Goal: Use online tool/utility: Utilize a website feature to perform a specific function

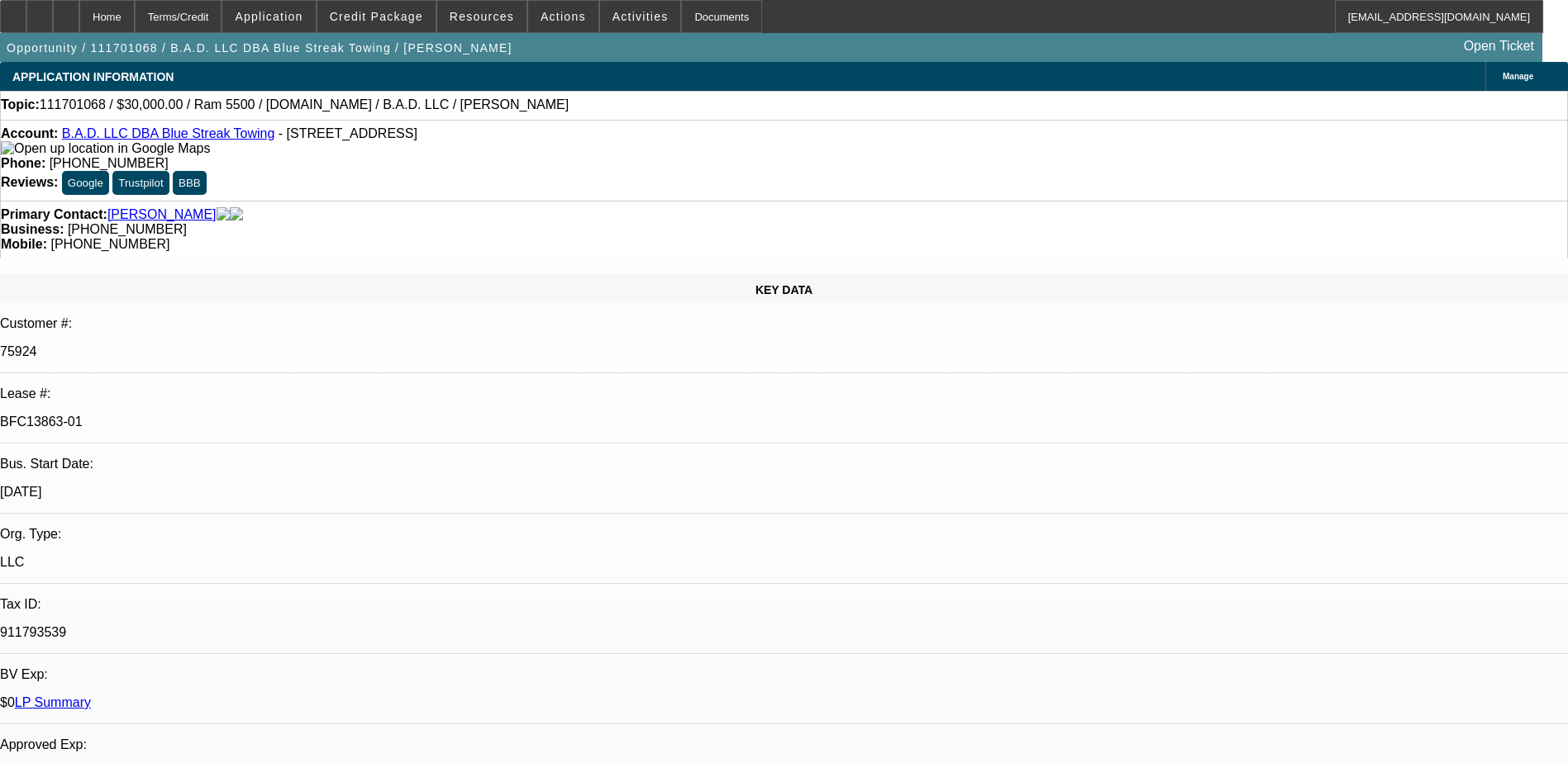
select select "0"
select select "0.1"
select select "0"
select select "0.1"
select select "0"
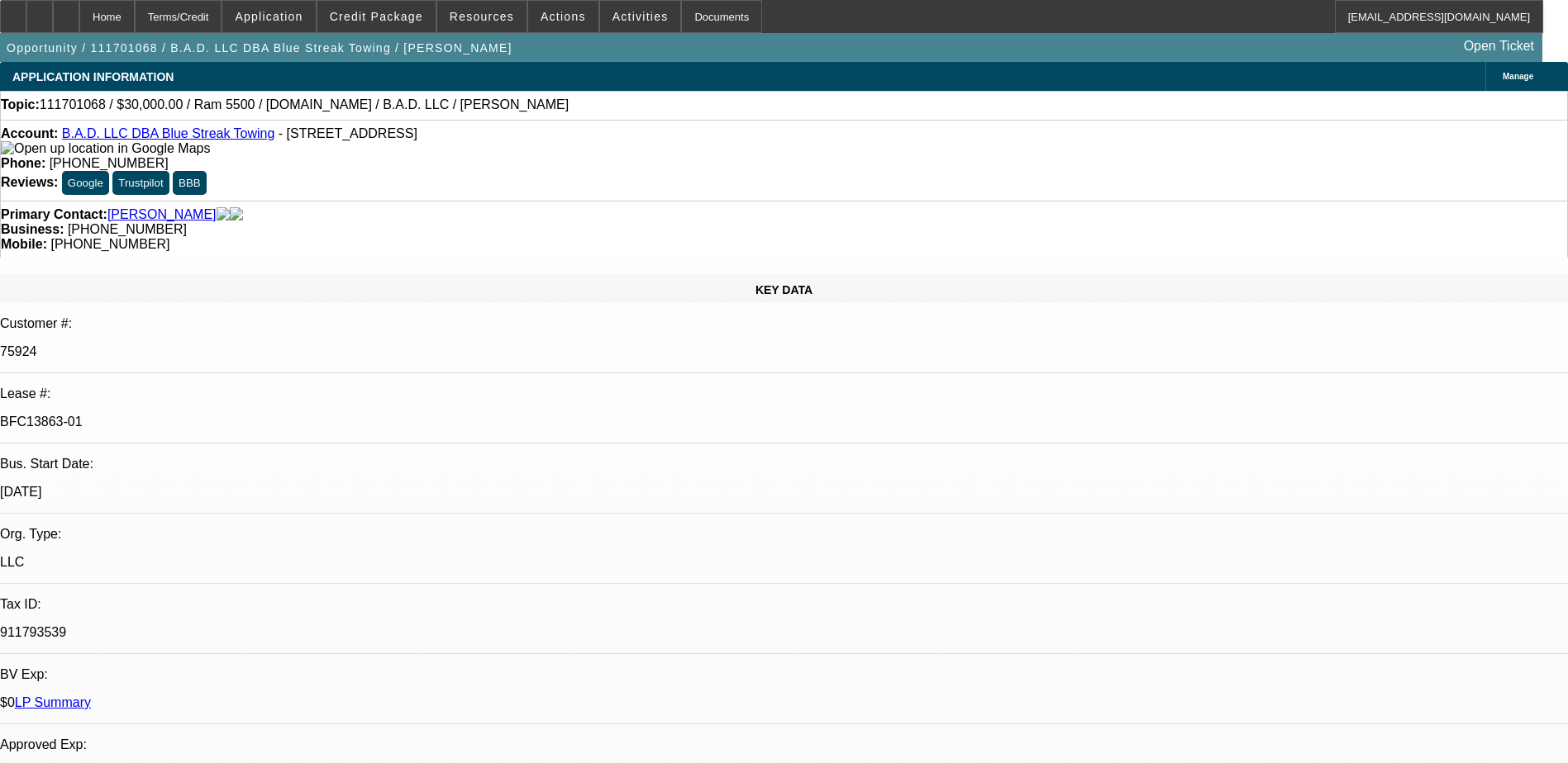
select select "2"
select select "0.1"
select select "0"
select select "2"
select select "0.1"
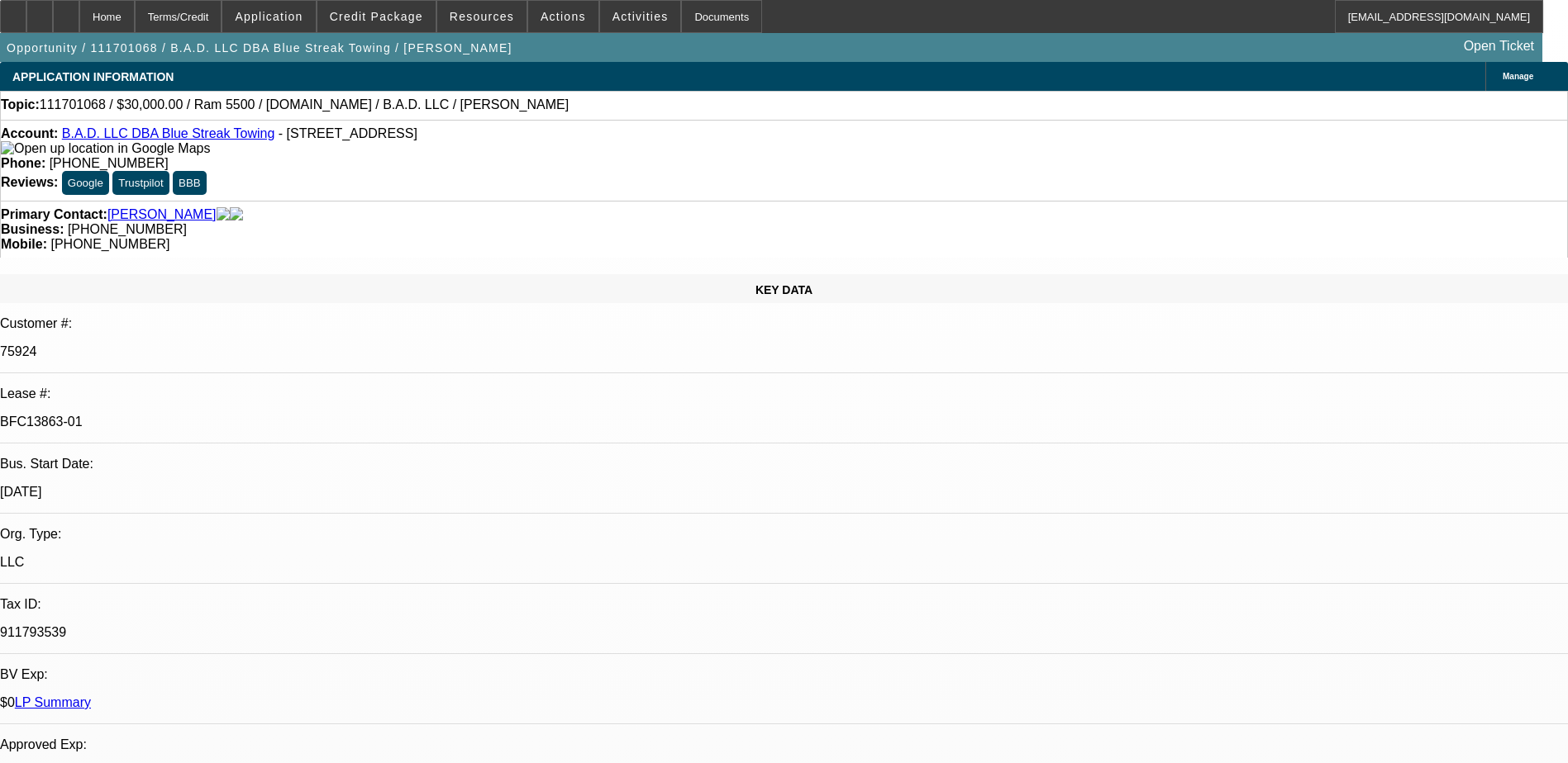
select select "1"
select select "2"
select select "4"
select select "1"
select select "2"
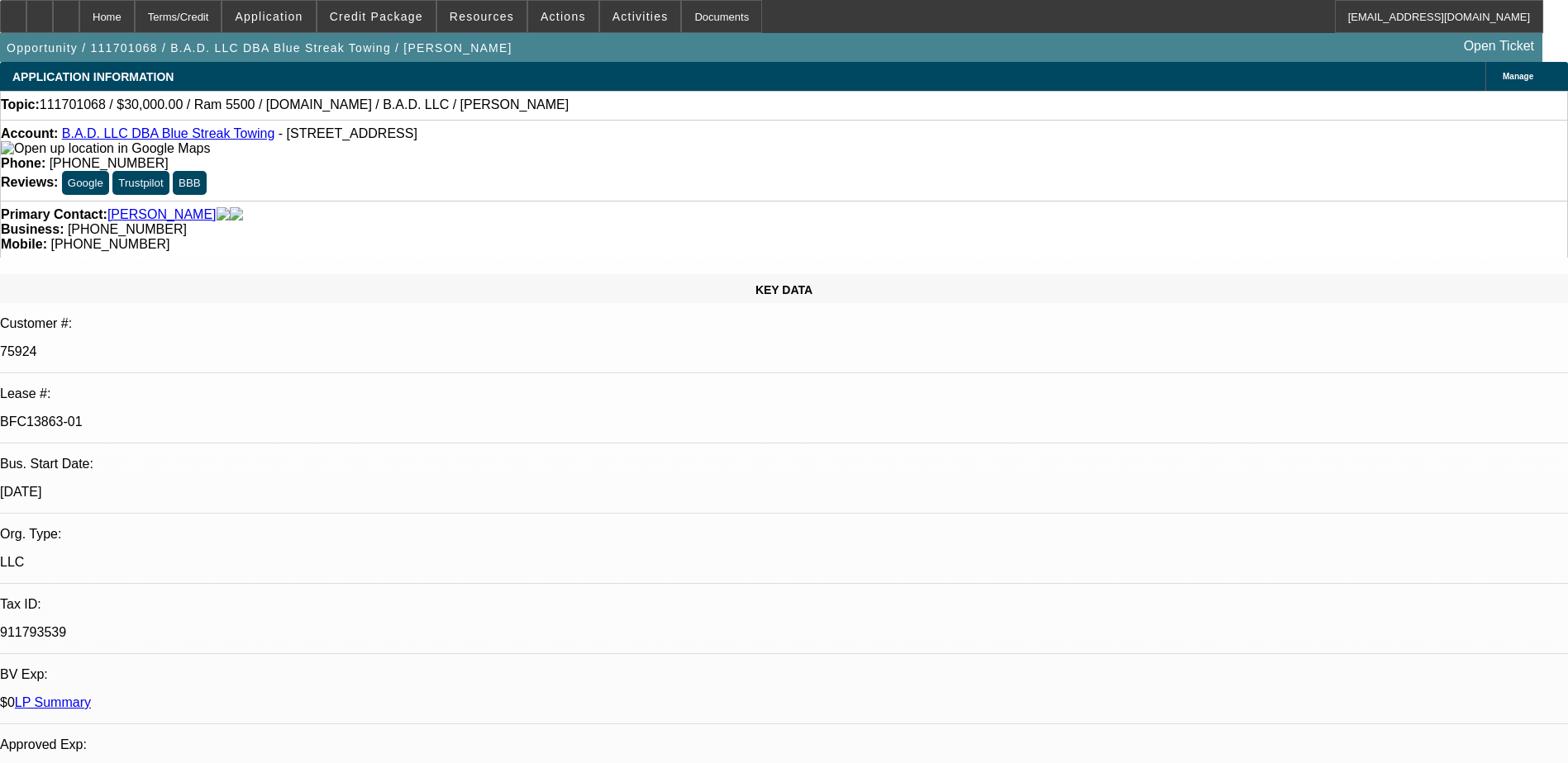
select select "4"
select select "1"
select select "2"
select select "4"
select select "1"
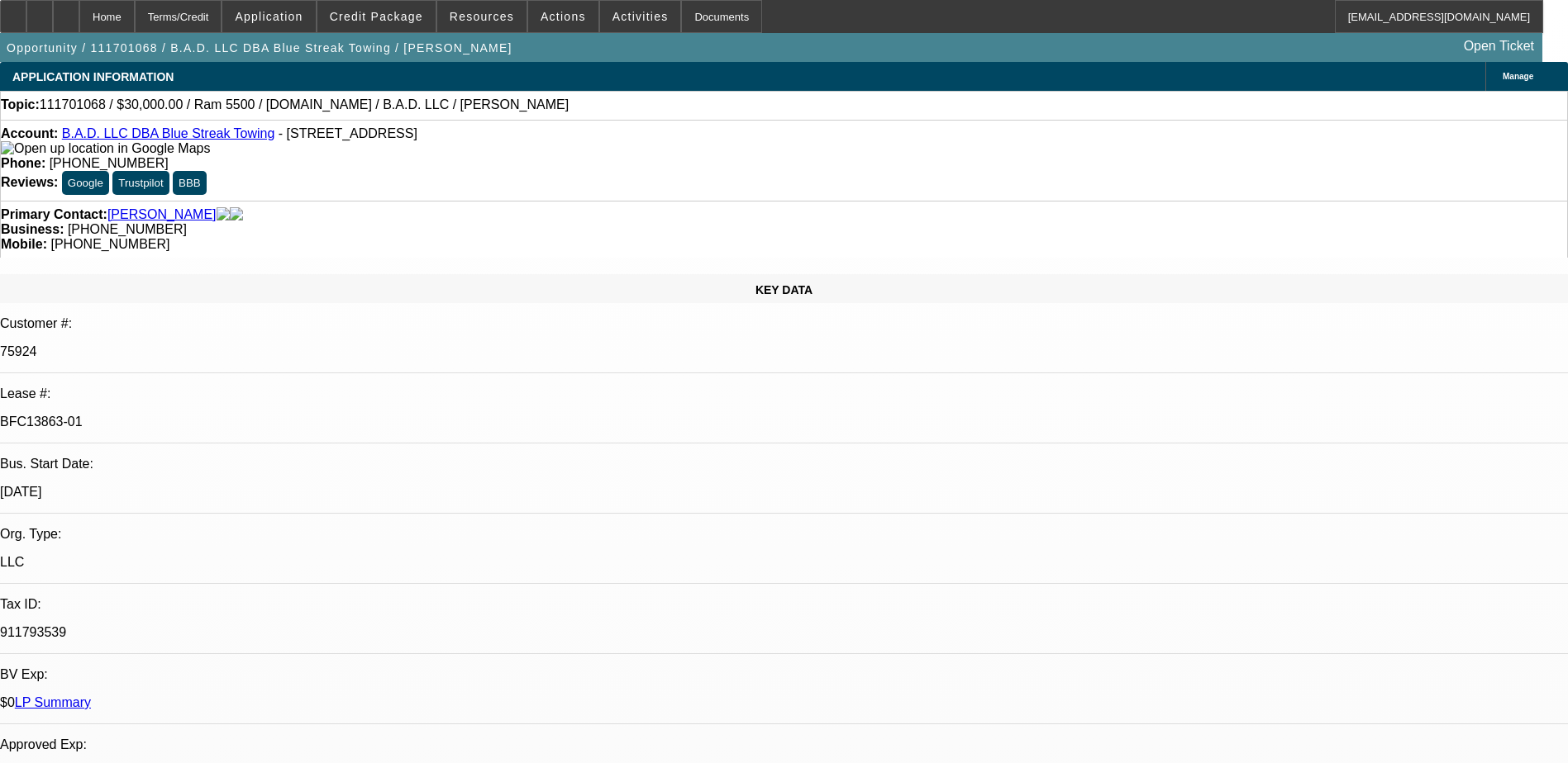
select select "2"
select select "4"
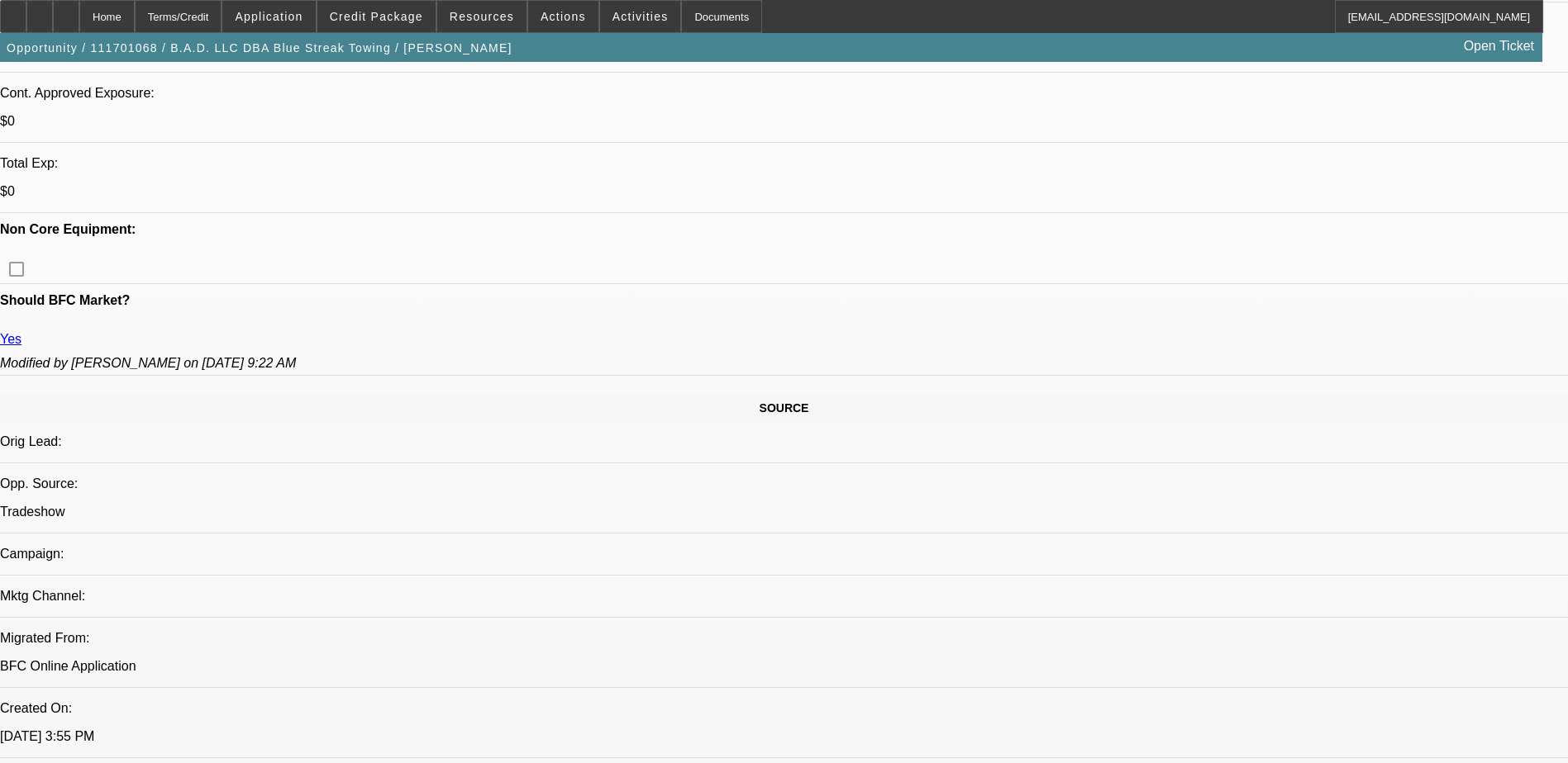
scroll to position [579, 0]
